Goal: Transaction & Acquisition: Purchase product/service

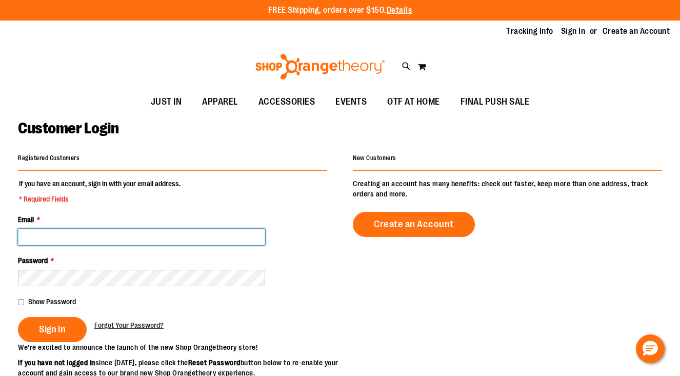
type input "**********"
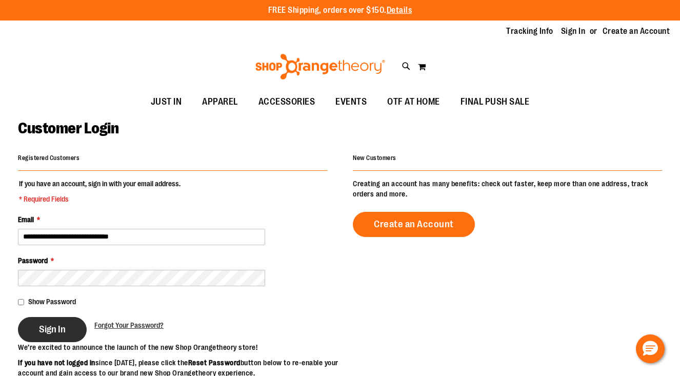
click at [66, 327] on button "Sign In" at bounding box center [52, 329] width 69 height 25
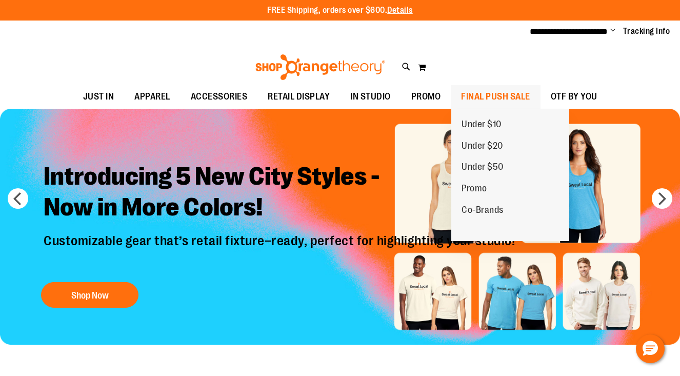
click at [476, 97] on span "FINAL PUSH SALE" at bounding box center [495, 96] width 69 height 23
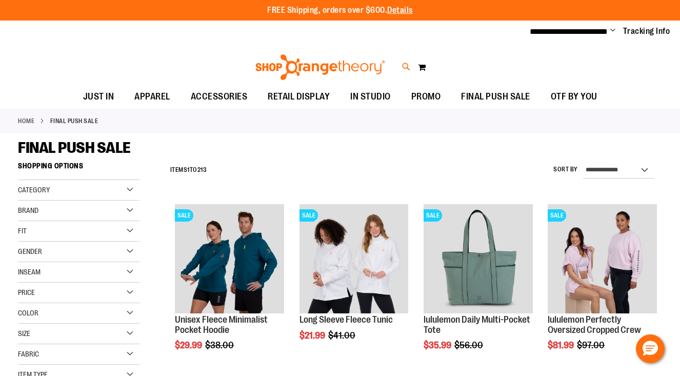
click at [403, 68] on icon at bounding box center [406, 67] width 9 height 12
type input "**********"
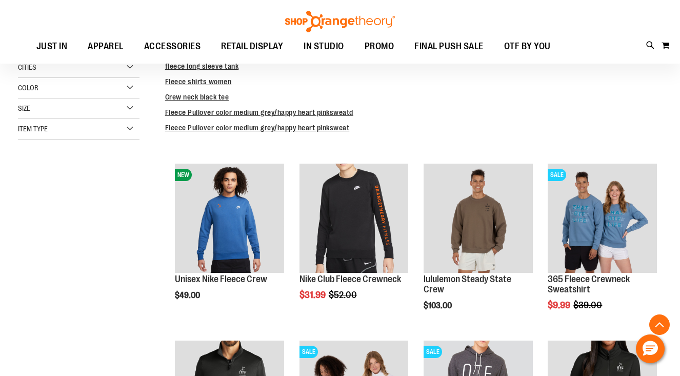
scroll to position [260, 0]
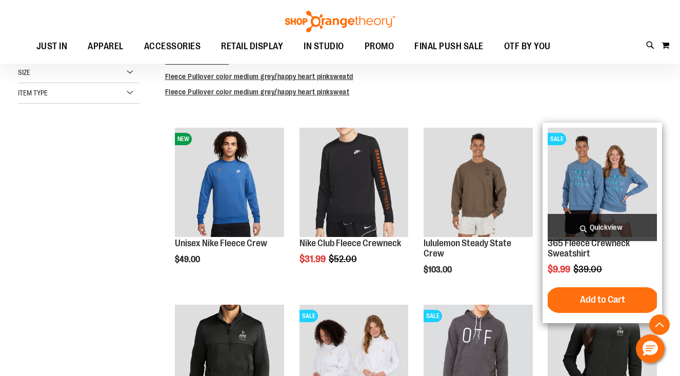
click at [601, 170] on img "product" at bounding box center [602, 182] width 109 height 109
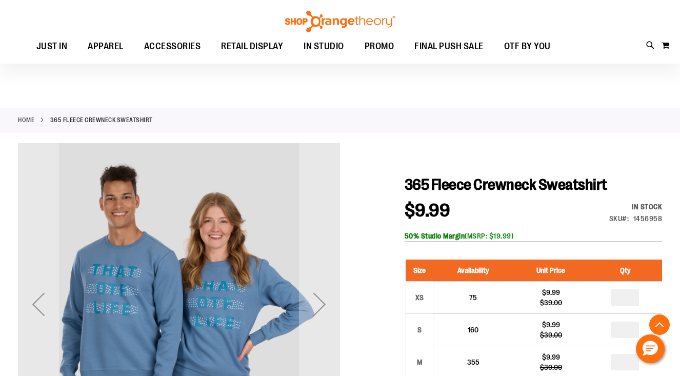
scroll to position [187, 0]
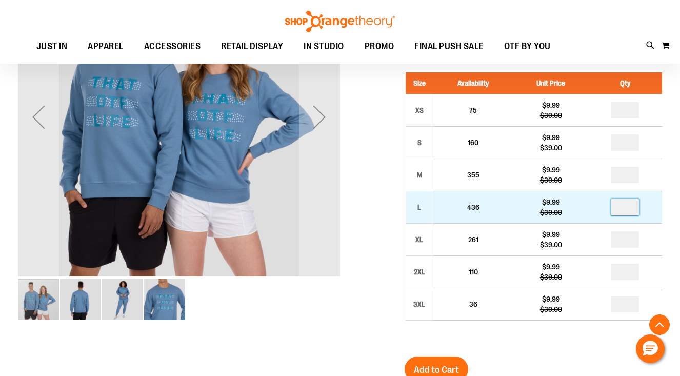
click at [626, 208] on input "number" at bounding box center [625, 207] width 28 height 16
type input "*"
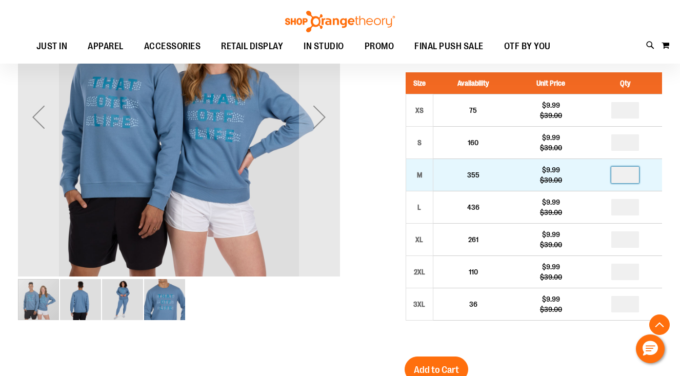
click at [631, 176] on input "number" at bounding box center [625, 175] width 28 height 16
type input "*"
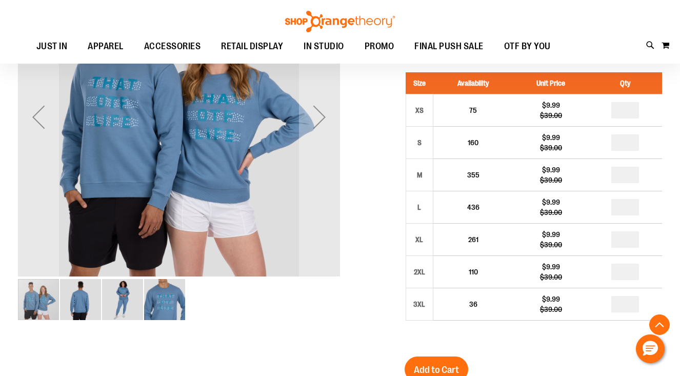
click at [557, 364] on div "365 Fleece Crewneck Sweatshirt $9.99 Regular Price $39.00 In stock Only %1 left…" at bounding box center [532, 301] width 257 height 627
click at [459, 362] on button "Add to Cart" at bounding box center [436, 369] width 64 height 26
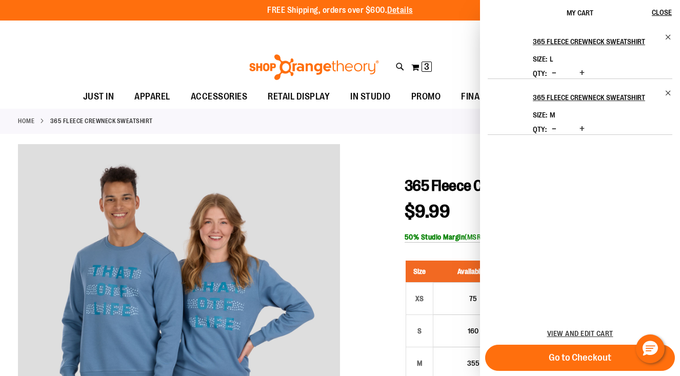
scroll to position [0, 0]
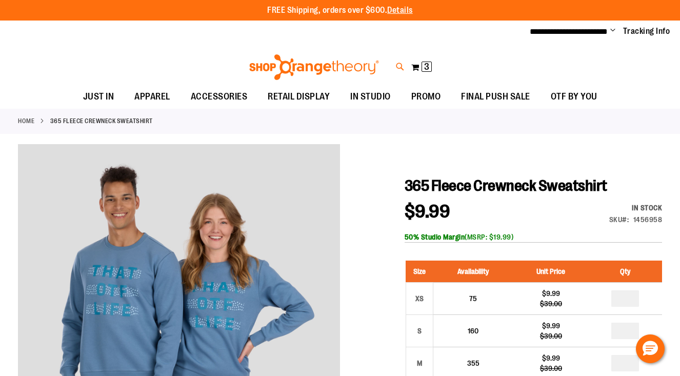
click at [397, 63] on icon at bounding box center [400, 67] width 9 height 12
click at [287, 56] on input "Search" at bounding box center [339, 58] width 537 height 34
type input "**********"
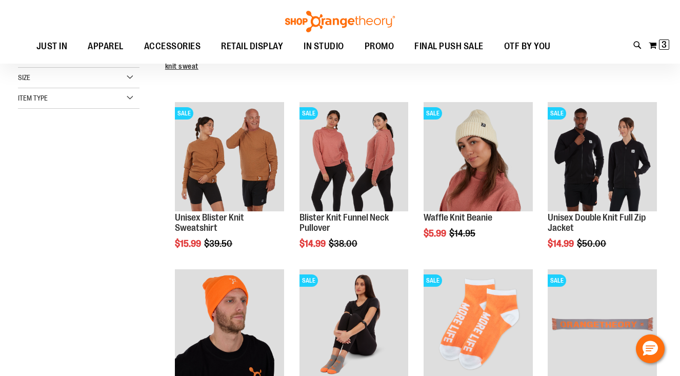
scroll to position [127, 0]
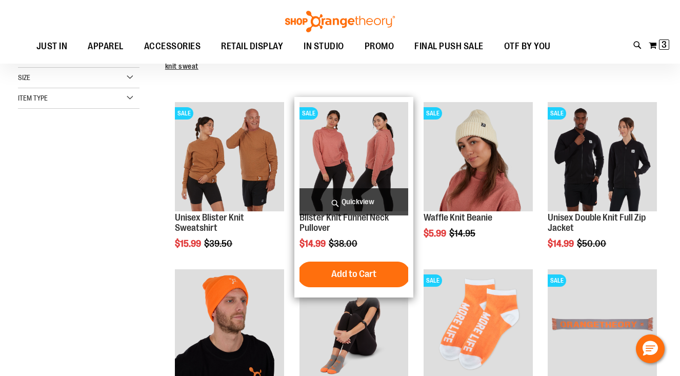
click at [359, 179] on img "product" at bounding box center [353, 156] width 109 height 109
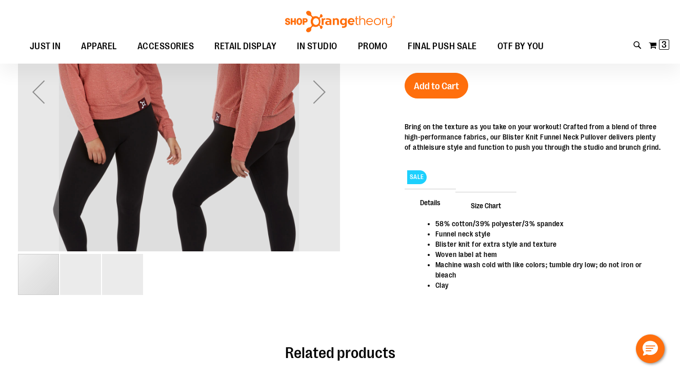
scroll to position [137, 0]
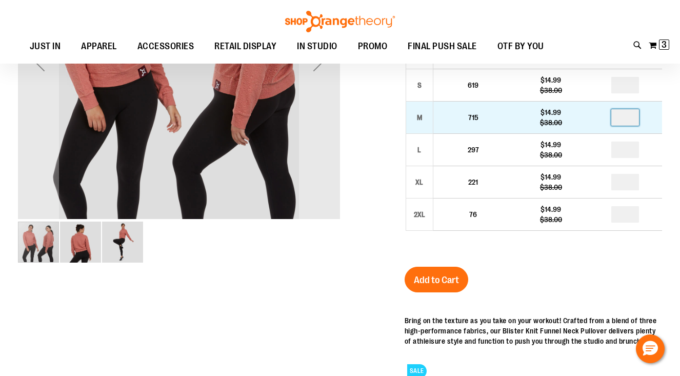
click at [630, 119] on input "number" at bounding box center [625, 117] width 28 height 16
type input "*"
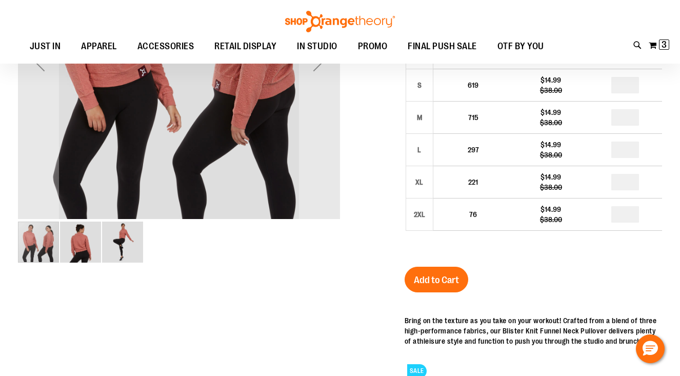
click at [606, 247] on div "Size Availability Unit Price Qty XS 485 $14.99 $38.00 * S 619 * M" at bounding box center [532, 131] width 257 height 252
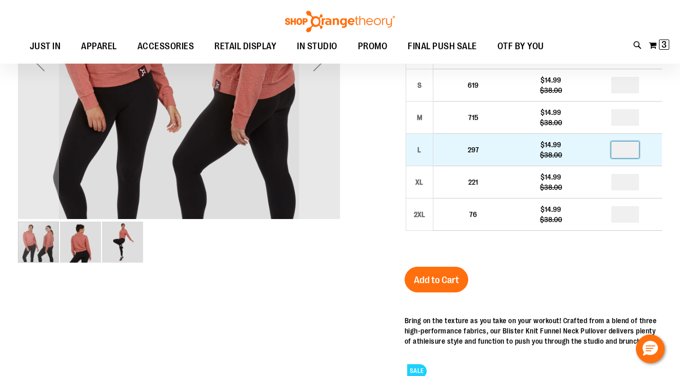
click at [627, 156] on input "number" at bounding box center [625, 149] width 28 height 16
type input "*"
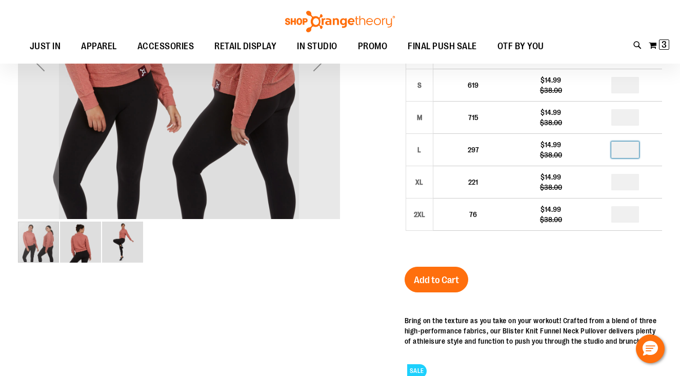
click at [592, 261] on div "Blister Knit Funnel Neck Pullover $14.99 Regular Price $38.00 In stock Only %1 …" at bounding box center [532, 228] width 257 height 595
click at [458, 275] on span "Add to Cart" at bounding box center [436, 279] width 45 height 11
click at [275, 297] on div at bounding box center [340, 211] width 644 height 627
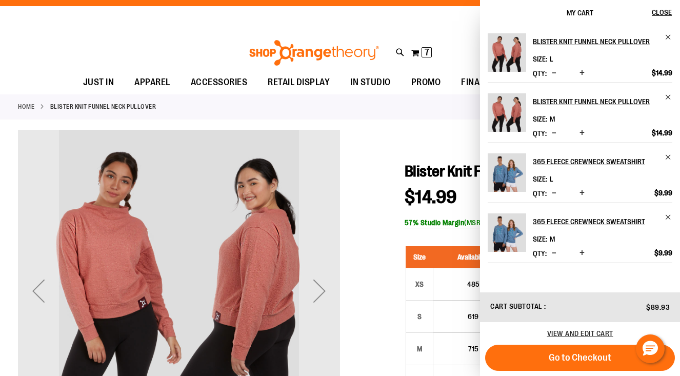
scroll to position [0, 0]
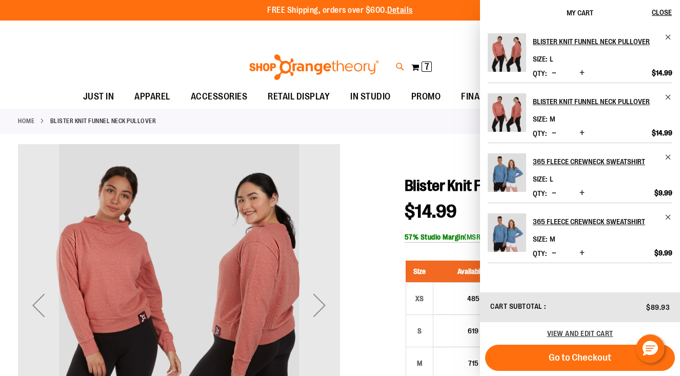
click at [400, 65] on icon at bounding box center [400, 67] width 9 height 12
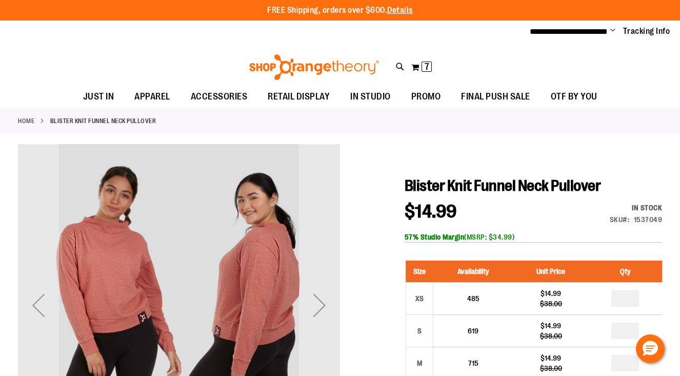
click at [314, 58] on input "Search" at bounding box center [339, 58] width 537 height 34
type input "**********"
click at [402, 72] on div at bounding box center [400, 67] width 9 height 12
click at [400, 64] on icon at bounding box center [400, 67] width 9 height 12
click at [233, 57] on input "Search" at bounding box center [339, 58] width 537 height 34
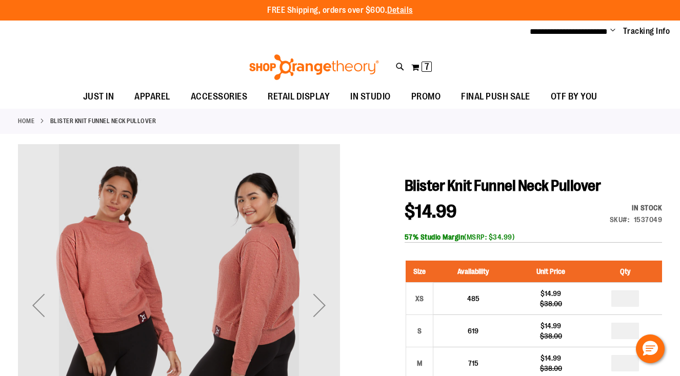
type input "*"
type input "**********"
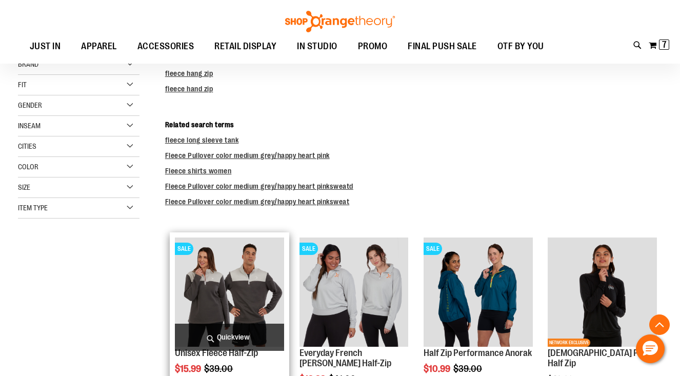
scroll to position [195, 0]
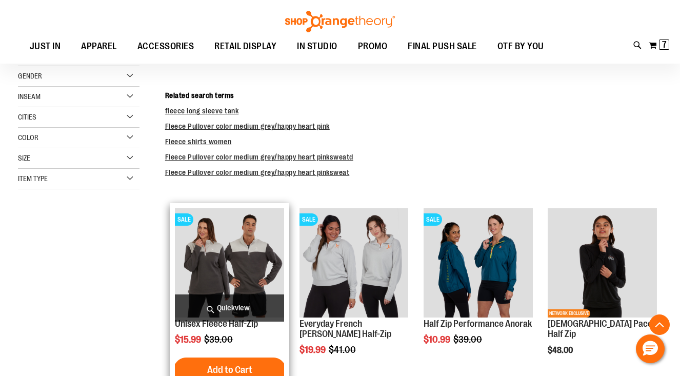
click at [241, 252] on img "product" at bounding box center [229, 262] width 109 height 109
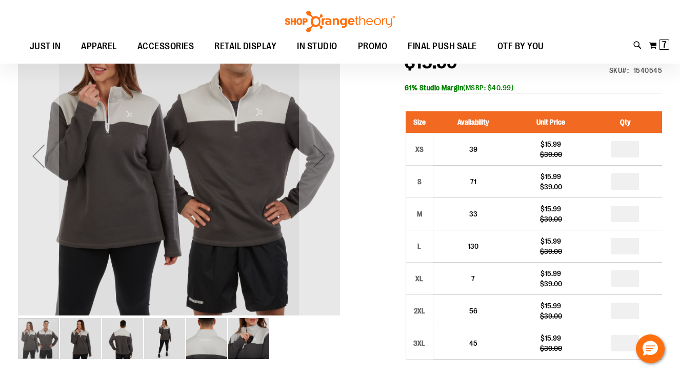
scroll to position [148, 0]
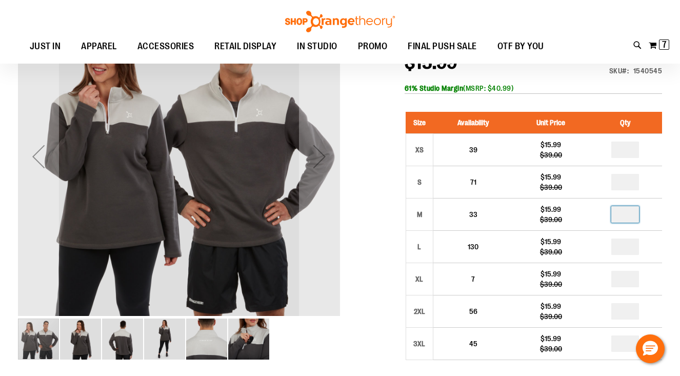
click at [630, 212] on input "number" at bounding box center [625, 214] width 28 height 16
type input "*"
click at [368, 287] on div at bounding box center [340, 314] width 644 height 639
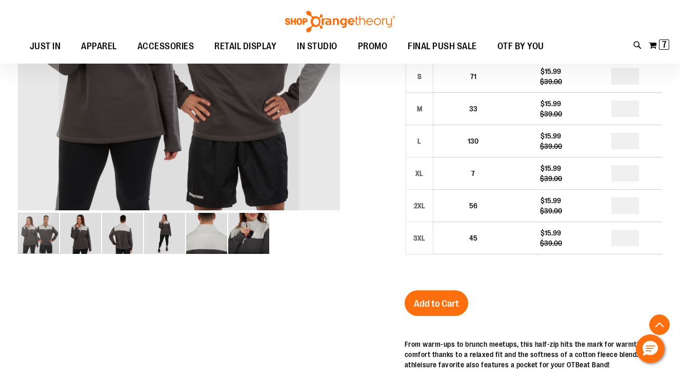
scroll to position [263, 0]
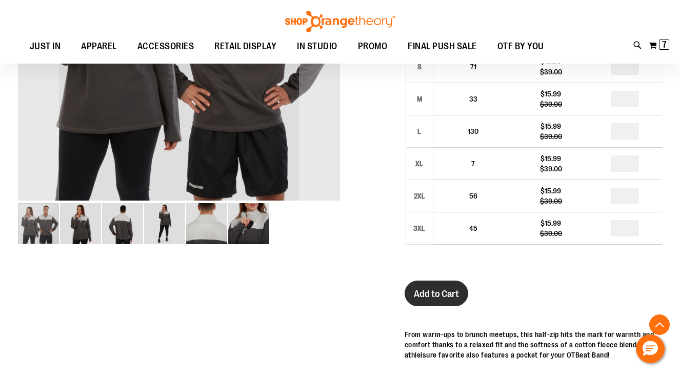
click at [433, 283] on button "Add to Cart" at bounding box center [436, 293] width 64 height 26
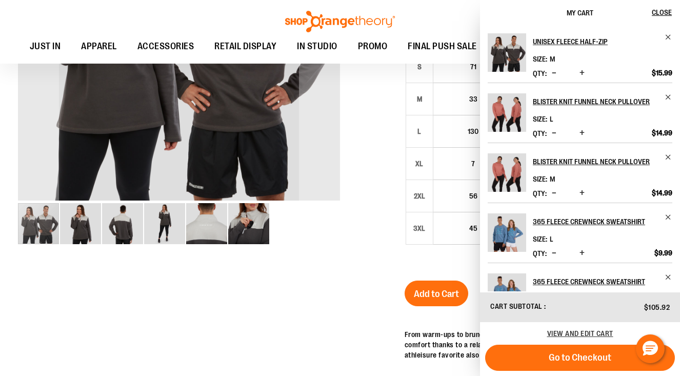
click at [357, 233] on div at bounding box center [340, 199] width 644 height 639
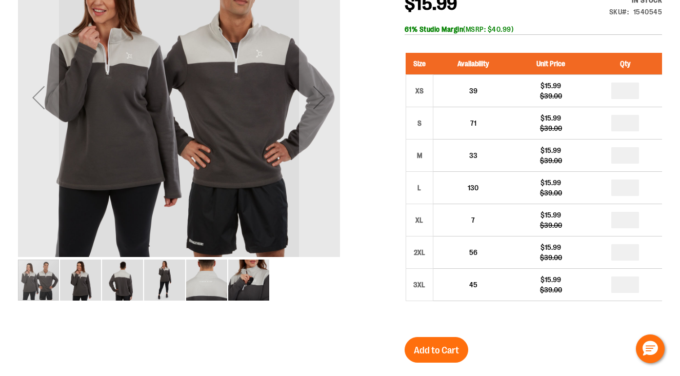
scroll to position [0, 0]
